Goal: Information Seeking & Learning: Learn about a topic

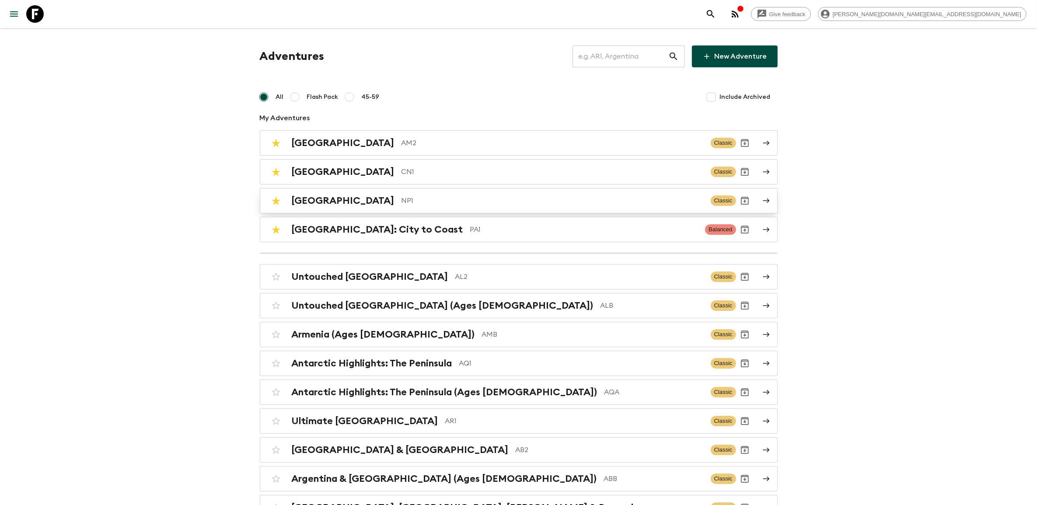
click at [402, 203] on p "NP1" at bounding box center [553, 201] width 302 height 10
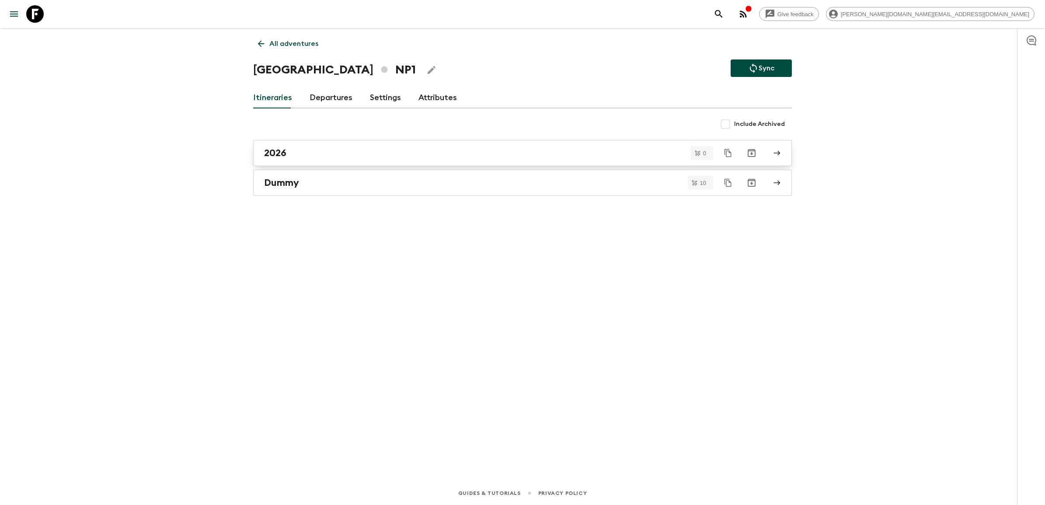
click at [299, 158] on div "2026" at bounding box center [514, 152] width 500 height 11
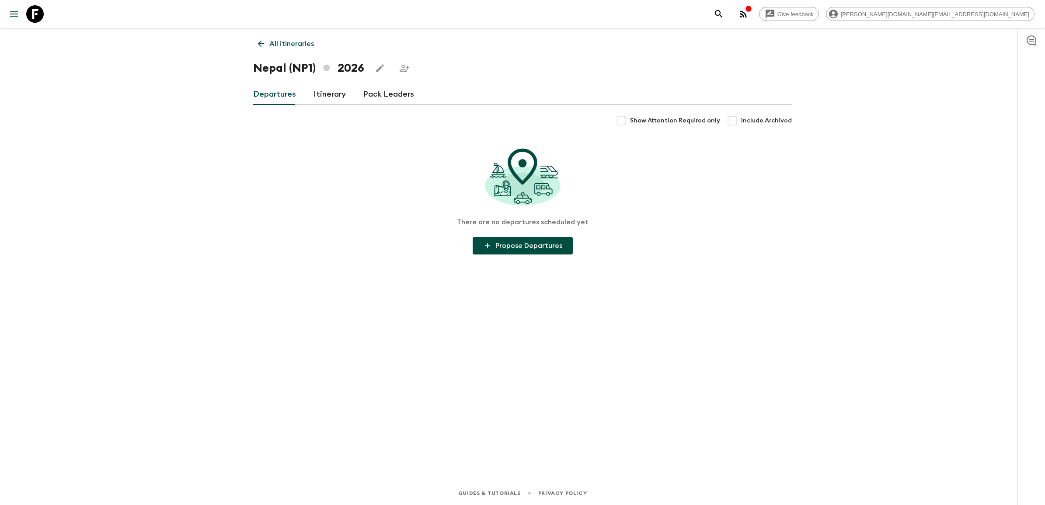
click at [324, 98] on link "Itinerary" at bounding box center [330, 94] width 32 height 21
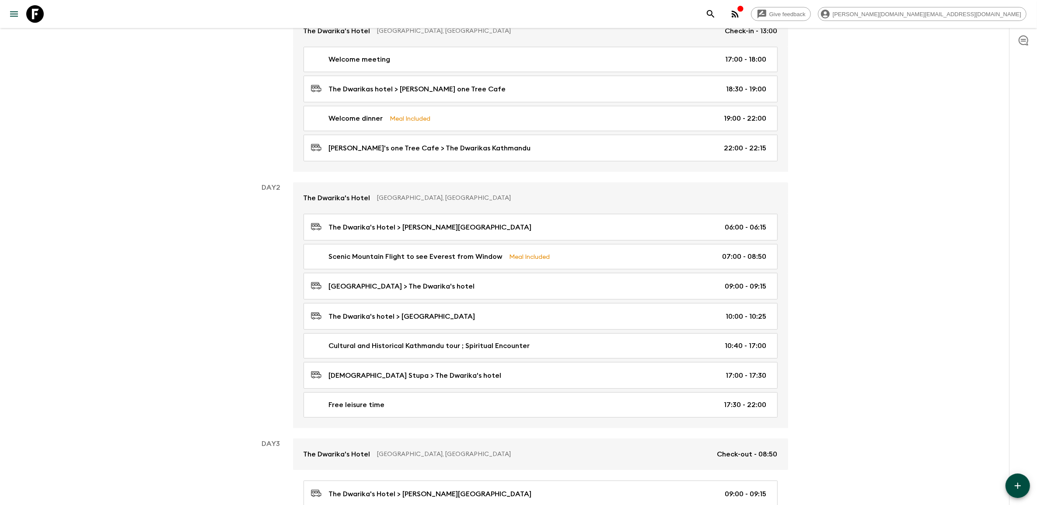
scroll to position [164, 0]
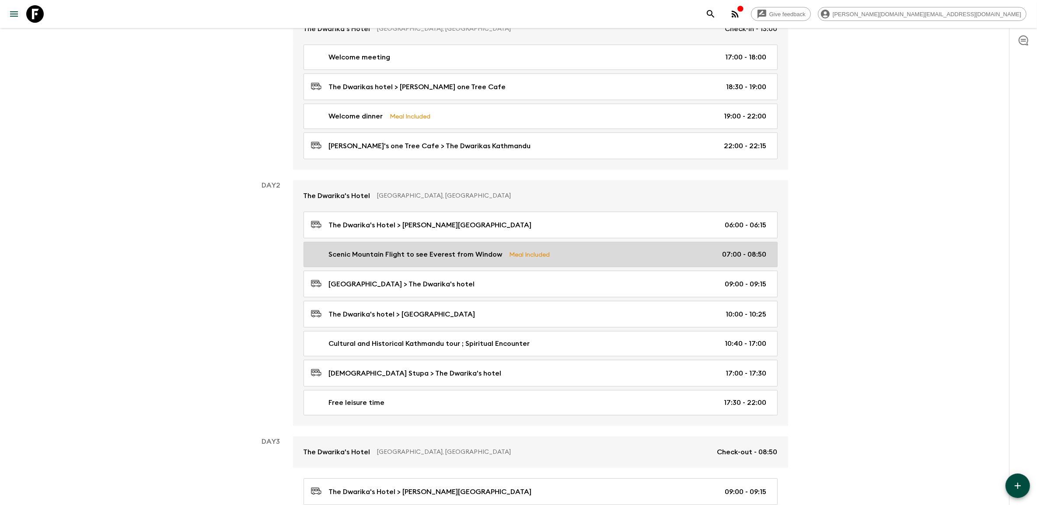
click at [462, 259] on p "Scenic Mountain Flight to see Everest from Window" at bounding box center [416, 254] width 174 height 10
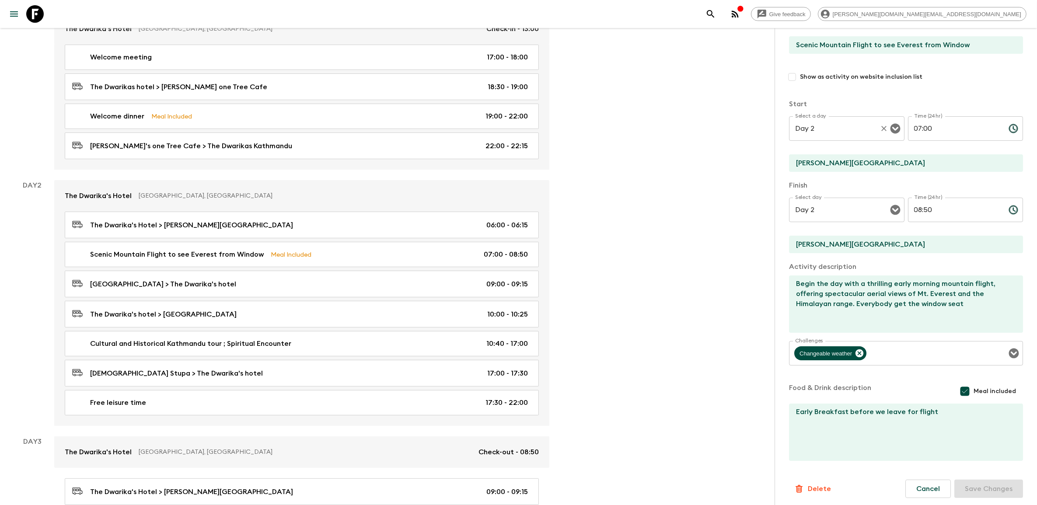
scroll to position [77, 0]
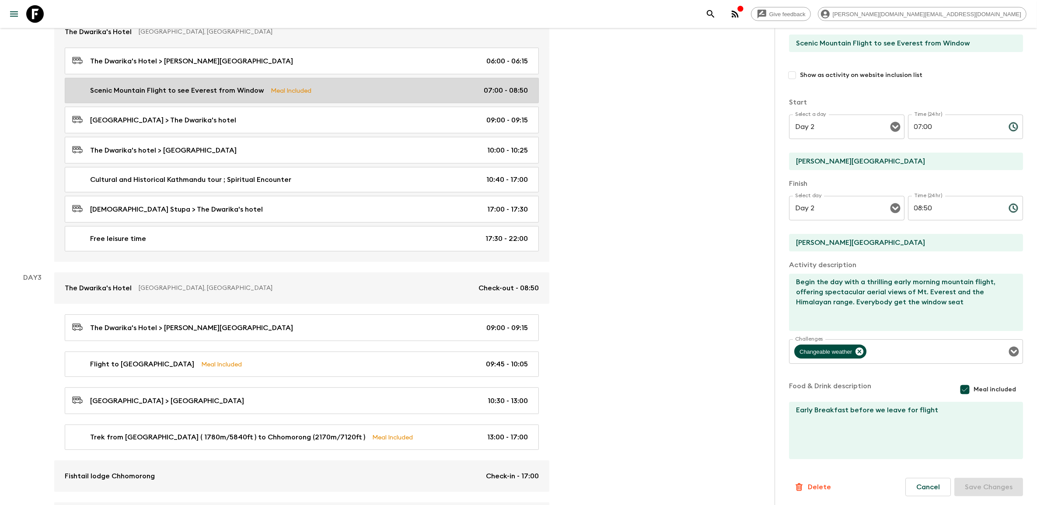
scroll to position [437, 0]
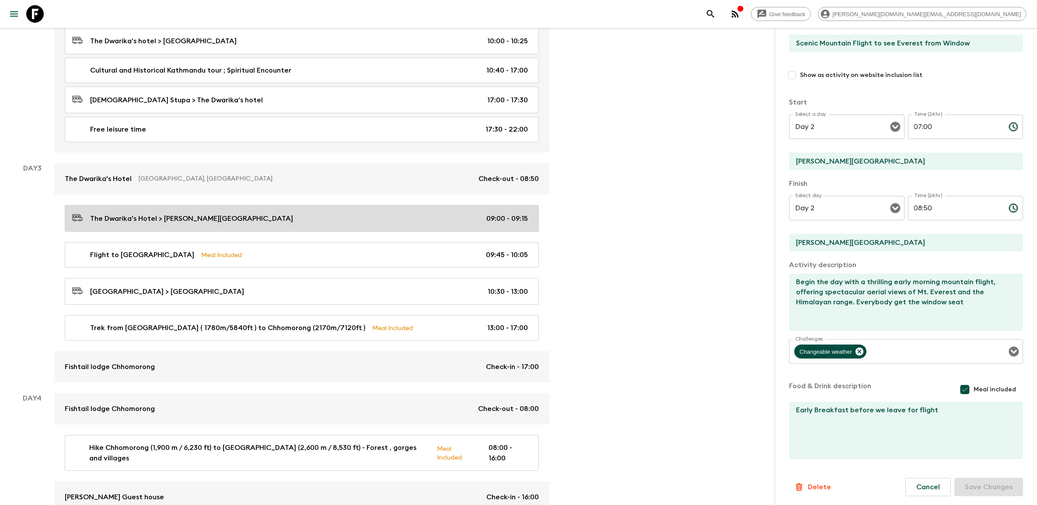
click at [347, 219] on div "The Dwarika's Hotel > [PERSON_NAME][GEOGRAPHIC_DATA] 09:00 - 09:15" at bounding box center [300, 219] width 456 height 12
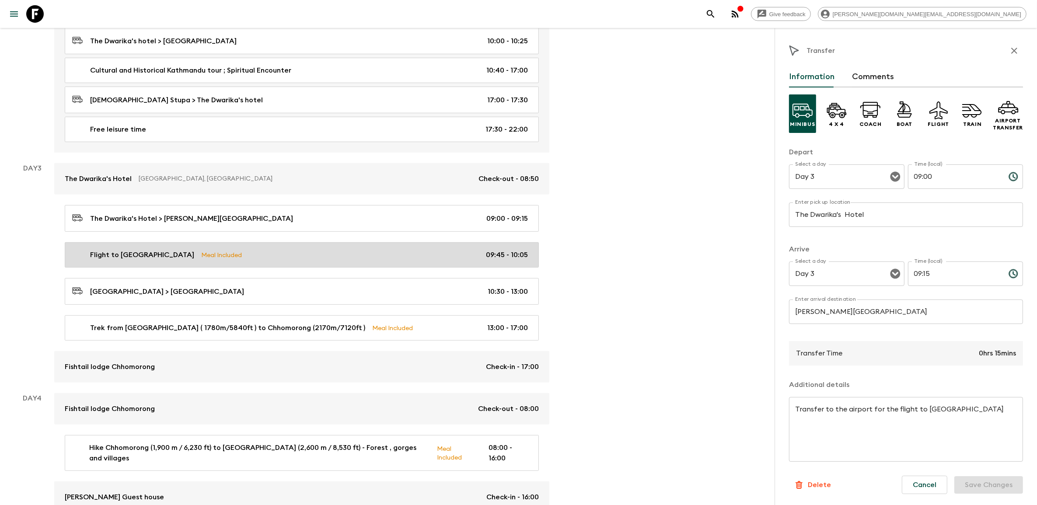
click at [339, 257] on div "Flight to Pokhara Meal Included 09:45 - 10:05" at bounding box center [300, 255] width 456 height 10
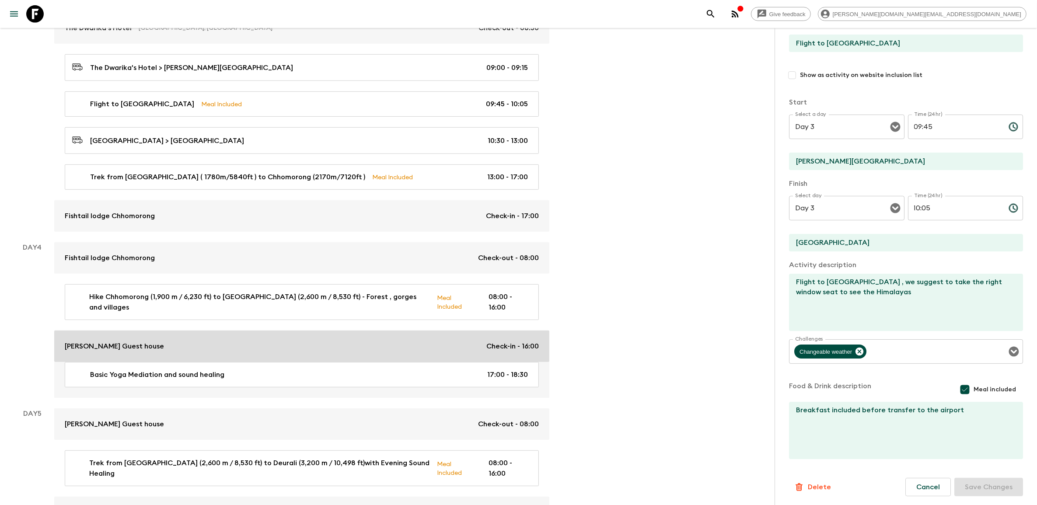
scroll to position [656, 0]
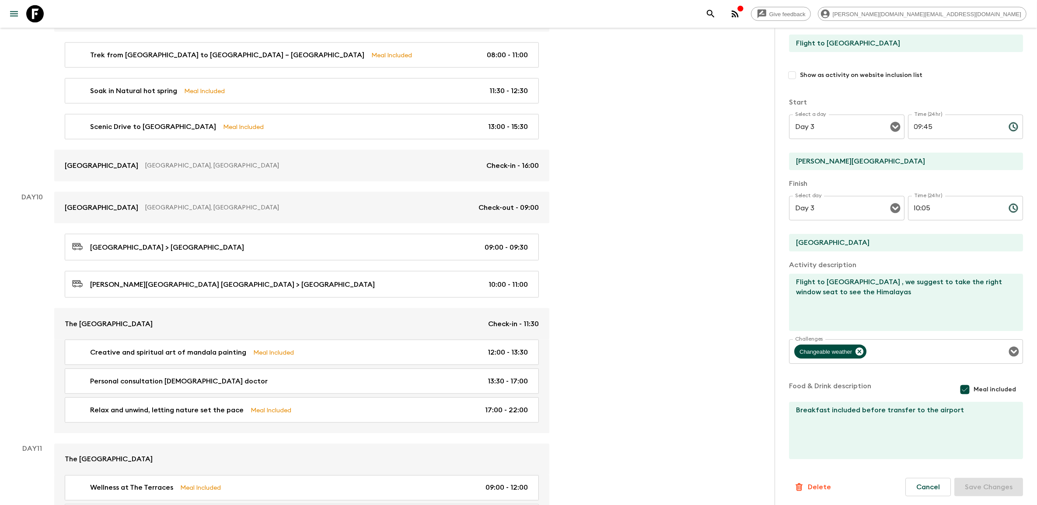
scroll to position [1848, 0]
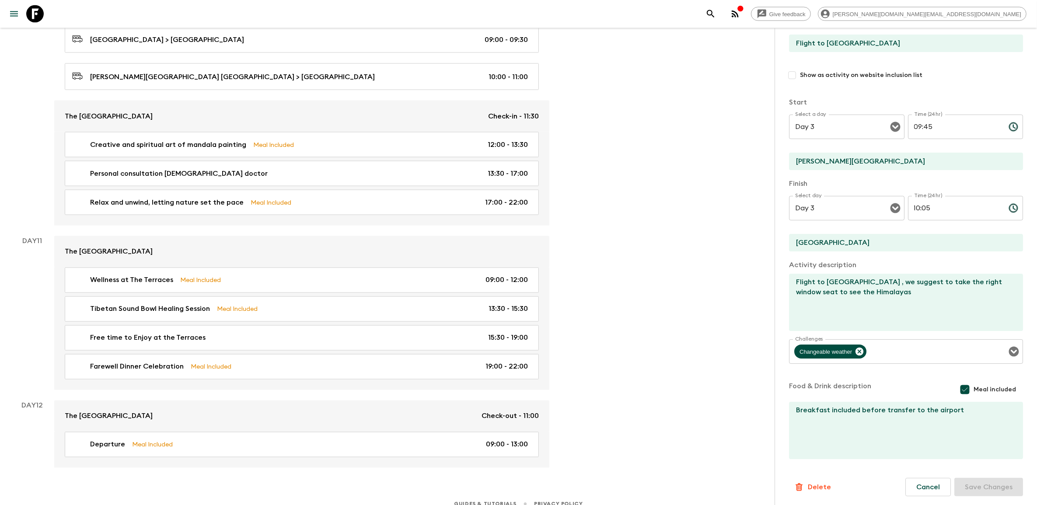
click at [46, 12] on link at bounding box center [35, 14] width 24 height 24
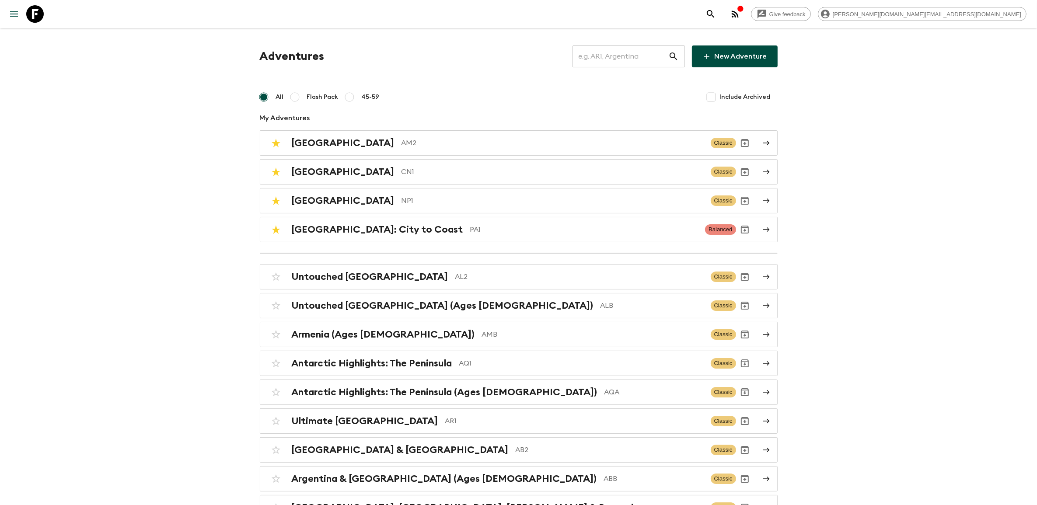
click at [47, 12] on div at bounding box center [28, 14] width 37 height 24
click at [40, 14] on icon at bounding box center [34, 13] width 17 height 17
click at [402, 140] on p "AM2" at bounding box center [553, 143] width 302 height 10
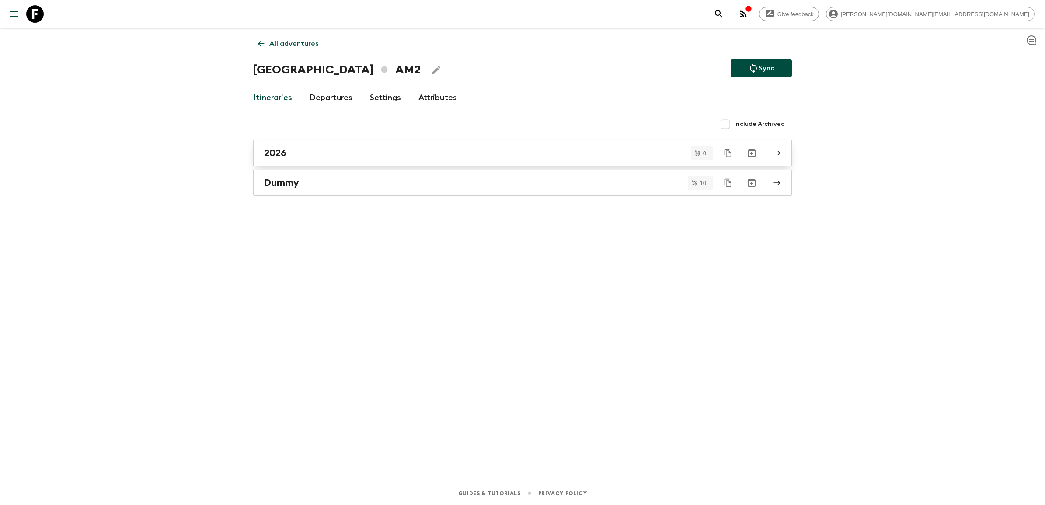
click at [378, 157] on div "2026" at bounding box center [514, 152] width 500 height 11
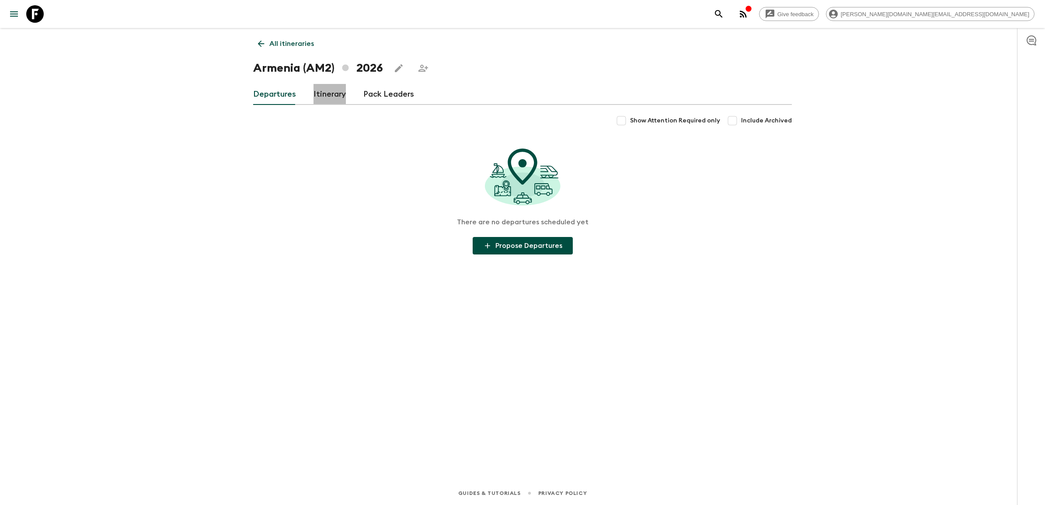
click at [327, 94] on link "Itinerary" at bounding box center [330, 94] width 32 height 21
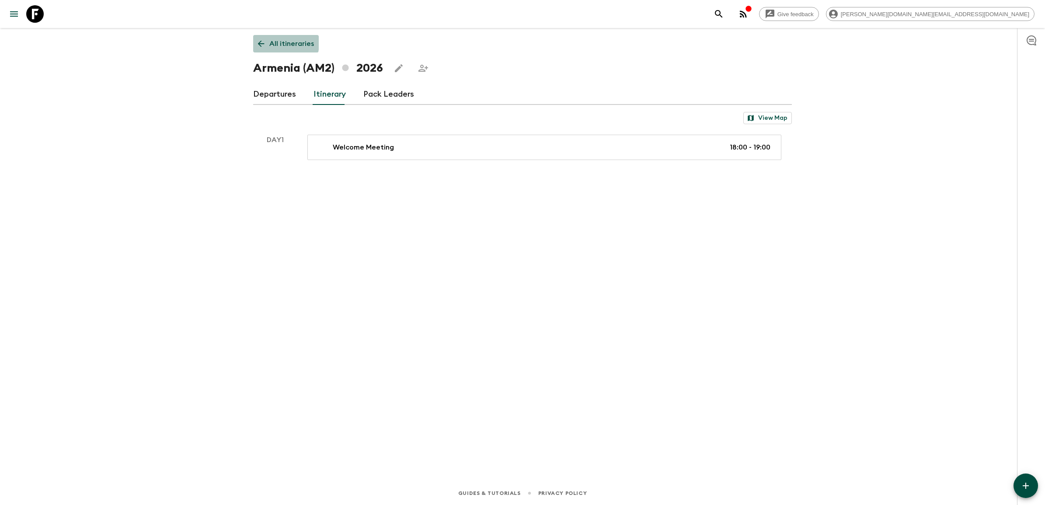
click at [262, 43] on icon at bounding box center [261, 44] width 10 height 10
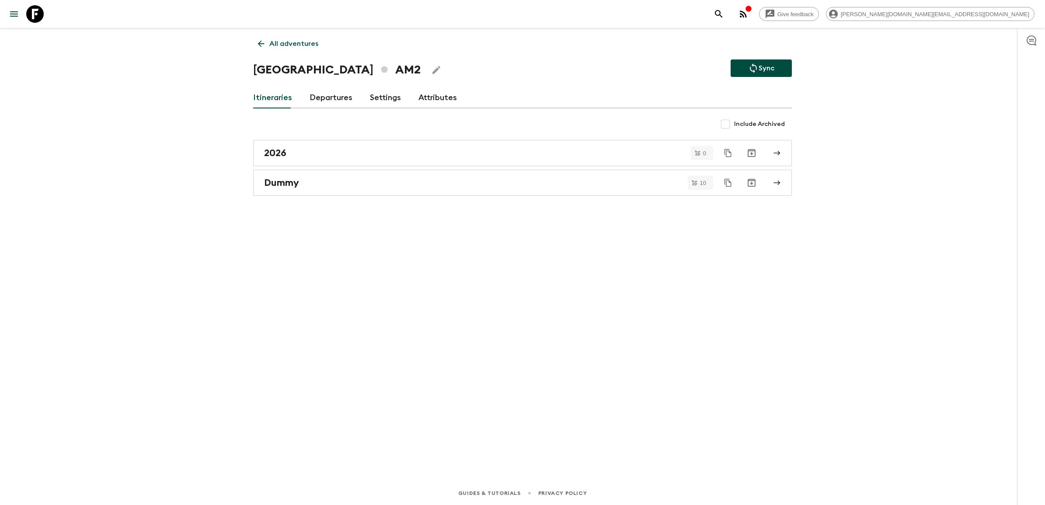
click at [262, 44] on icon at bounding box center [261, 44] width 10 height 10
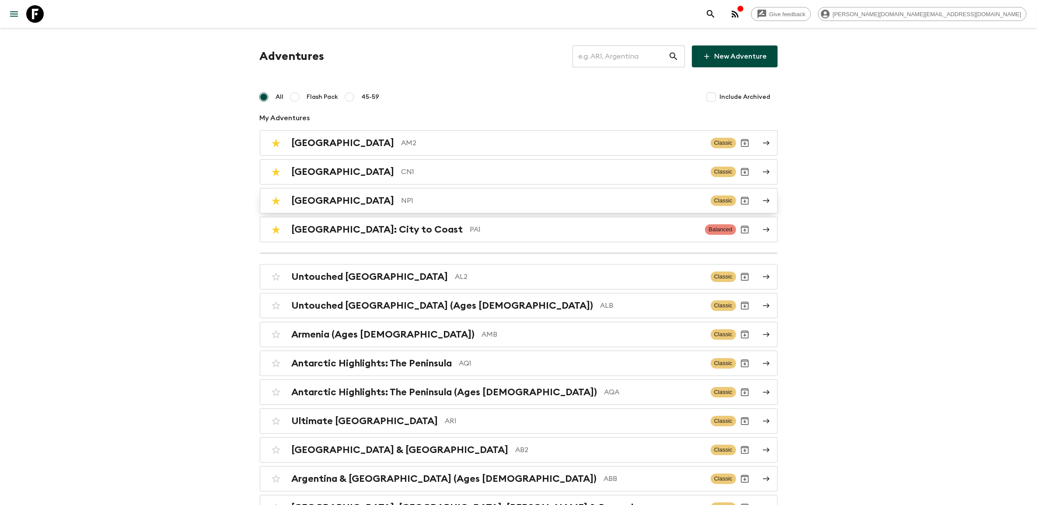
click at [402, 203] on p "NP1" at bounding box center [553, 201] width 302 height 10
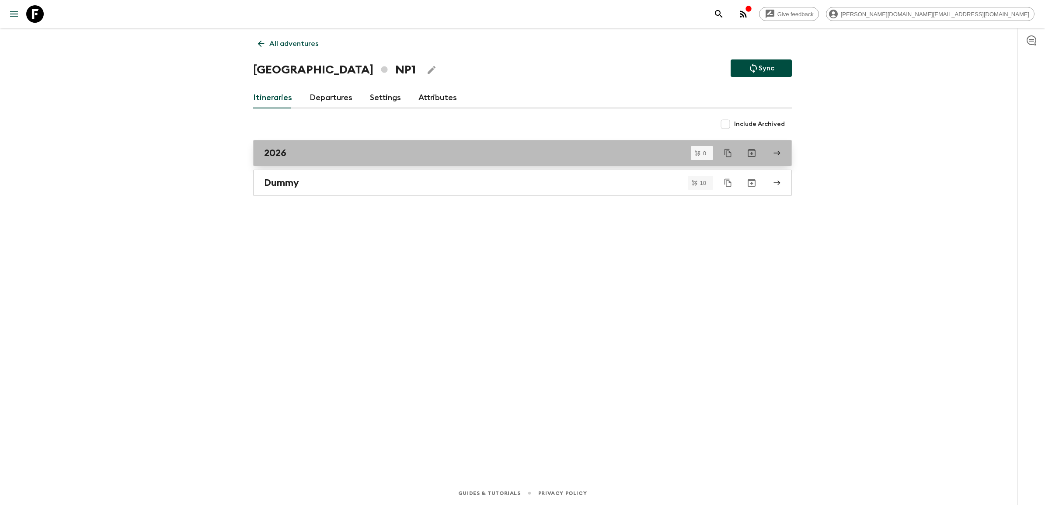
click at [346, 154] on div "2026" at bounding box center [514, 152] width 500 height 11
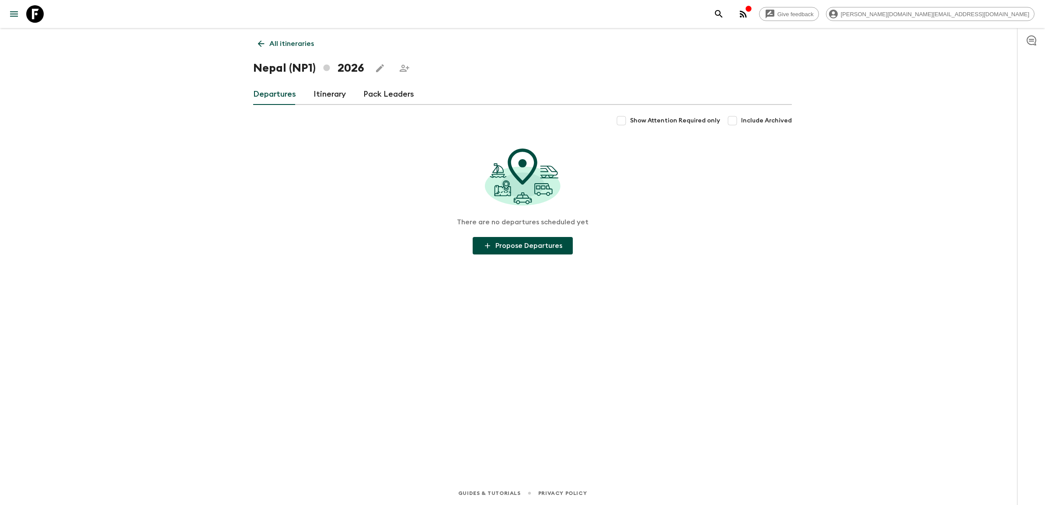
click at [327, 94] on link "Itinerary" at bounding box center [330, 94] width 32 height 21
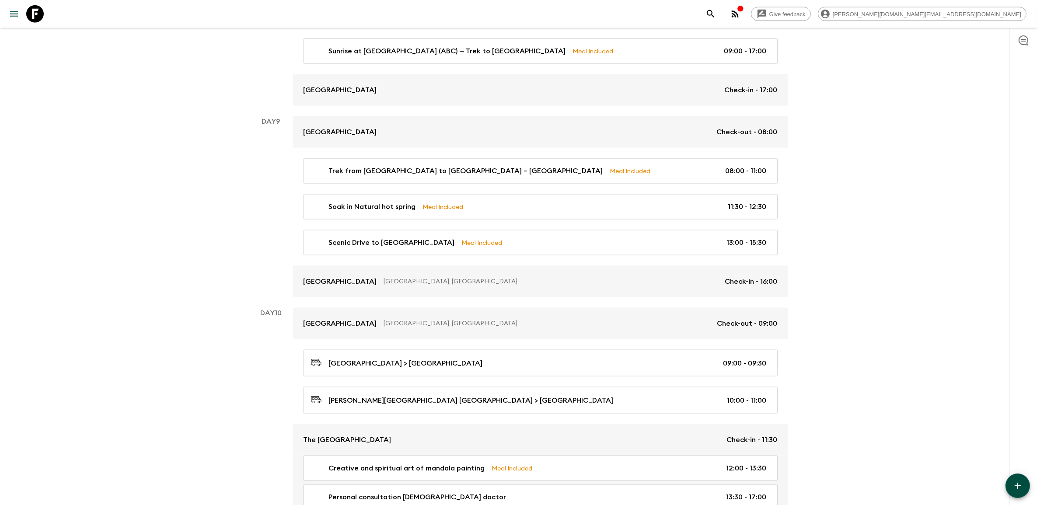
scroll to position [1848, 0]
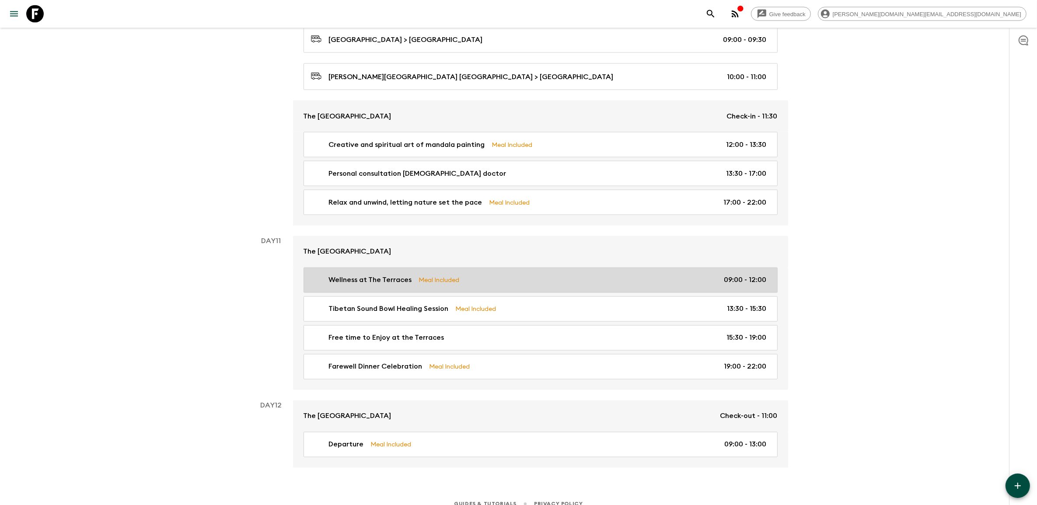
click at [508, 275] on div "Wellness at The Terraces Meal Included 09:00 - 12:00" at bounding box center [539, 280] width 456 height 10
